Goal: Task Accomplishment & Management: Complete application form

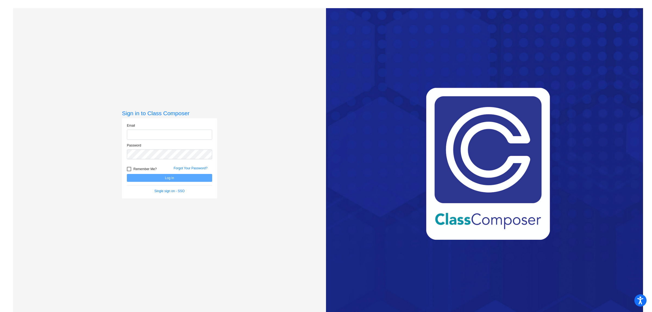
type input "[EMAIL_ADDRESS][DOMAIN_NAME]"
click at [167, 177] on button "Log In" at bounding box center [169, 178] width 85 height 8
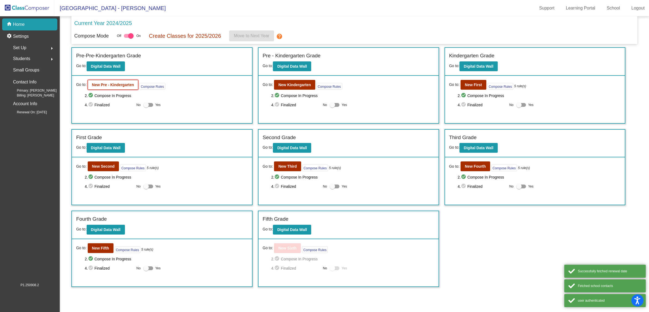
click at [111, 84] on b "New Pre - Kindergarten" at bounding box center [113, 85] width 42 height 4
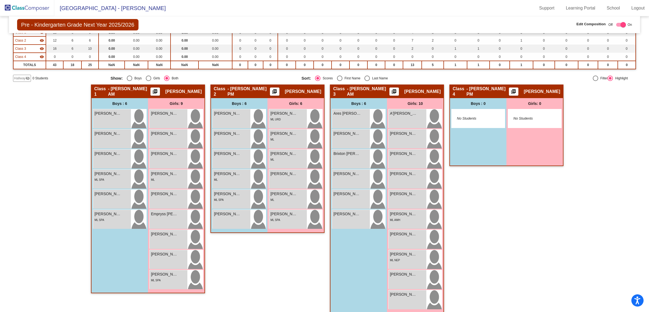
scroll to position [68, 0]
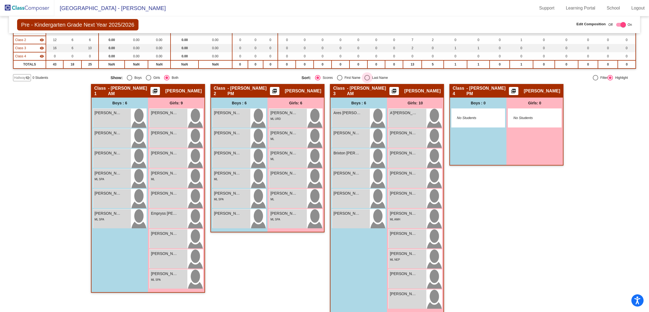
click at [366, 76] on div "Select an option" at bounding box center [367, 77] width 5 height 5
click at [367, 80] on input "Last Name" at bounding box center [367, 80] width 0 height 0
radio input "true"
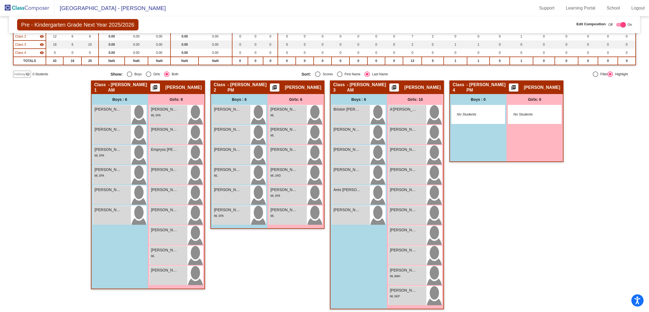
scroll to position [73, 0]
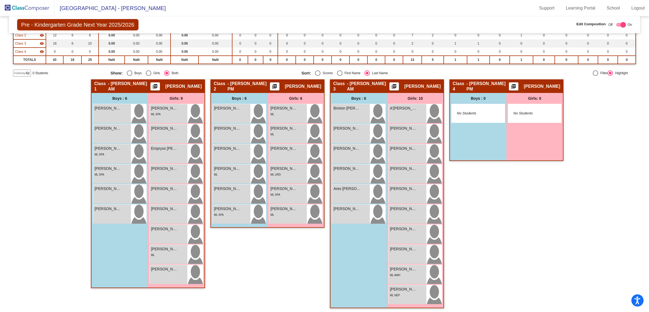
click at [339, 73] on div "Select an option" at bounding box center [339, 72] width 5 height 5
click at [340, 76] on input "First Name" at bounding box center [340, 76] width 0 height 0
radio input "true"
click at [367, 71] on div "Select an option" at bounding box center [367, 72] width 5 height 5
click at [367, 76] on input "Last Name" at bounding box center [367, 76] width 0 height 0
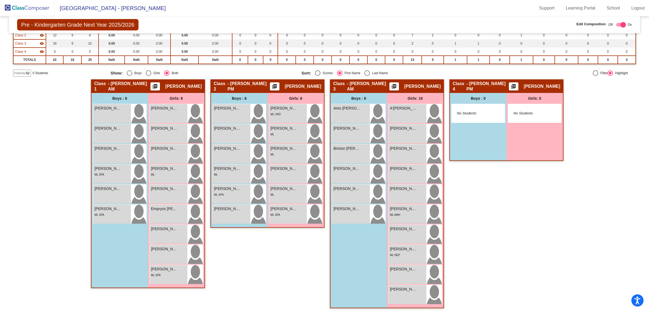
radio input "true"
click at [19, 73] on span "Hallway" at bounding box center [19, 73] width 11 height 5
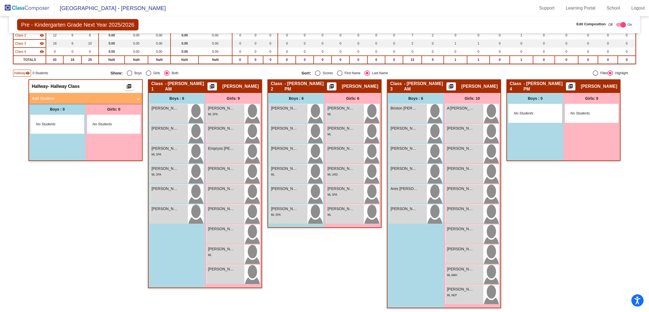
click at [46, 95] on mat-panel-title "Add Student" at bounding box center [82, 98] width 101 height 6
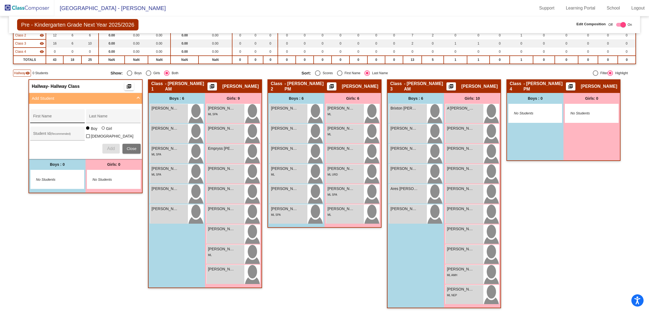
click at [51, 112] on div "First Name" at bounding box center [57, 117] width 49 height 11
type input "Dunya"
type input "Fida"
type input "3003888"
click at [102, 130] on div at bounding box center [103, 127] width 3 height 3
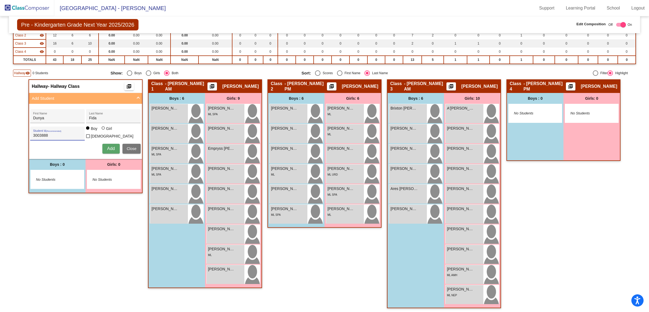
click at [103, 131] on input "Girl" at bounding box center [103, 131] width 0 height 0
radio input "true"
click at [108, 147] on span "Add" at bounding box center [111, 148] width 8 height 5
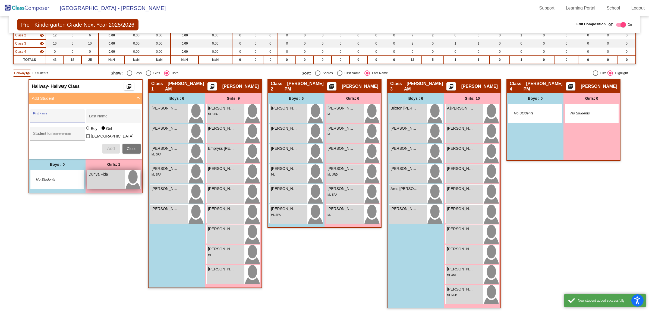
click at [104, 178] on div "Dunya Fida lock do_not_disturb_alt" at bounding box center [106, 179] width 38 height 19
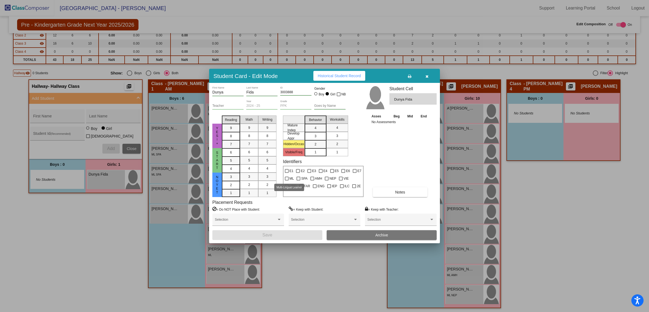
click at [285, 179] on div at bounding box center [287, 179] width 4 height 4
click at [287, 180] on input "ML" at bounding box center [287, 180] width 0 height 0
checkbox input "true"
click at [260, 230] on button "Save" at bounding box center [267, 235] width 110 height 10
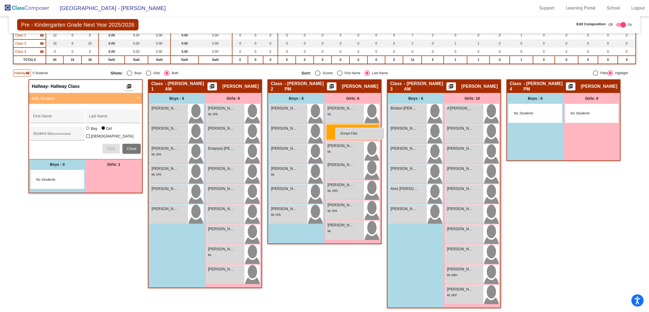
drag, startPoint x: 105, startPoint y: 181, endPoint x: 335, endPoint y: 127, distance: 236.7
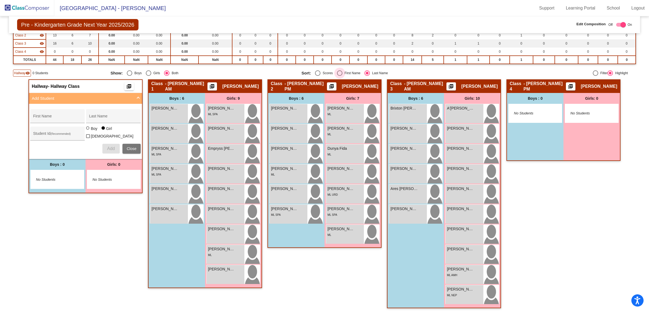
click at [337, 72] on div "Select an option" at bounding box center [339, 72] width 5 height 5
click at [340, 76] on input "First Name" at bounding box center [340, 76] width 0 height 0
radio input "true"
click at [561, 231] on div "Class 4 - [PERSON_NAME] PM picture_as_pdf [PERSON_NAME] Add Student First Name …" at bounding box center [564, 196] width 114 height 234
